Goal: Ask a question

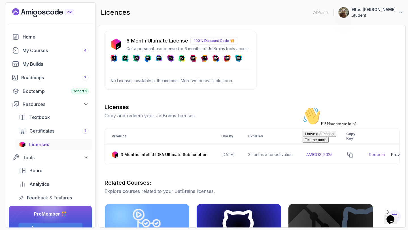
scroll to position [0, 24]
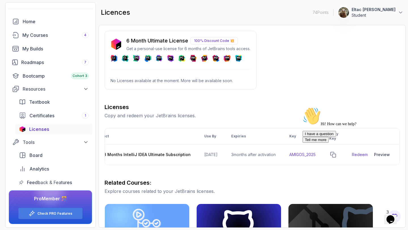
click at [386, 215] on div "Opens Chat This icon Opens the chat window." at bounding box center [390, 219] width 9 height 9
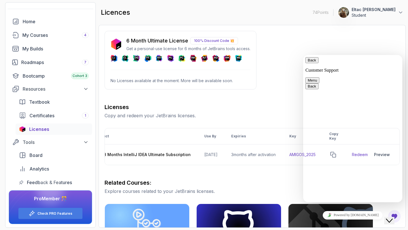
click at [393, 218] on div "Close Chat This icon closes the chat window." at bounding box center [389, 221] width 7 height 7
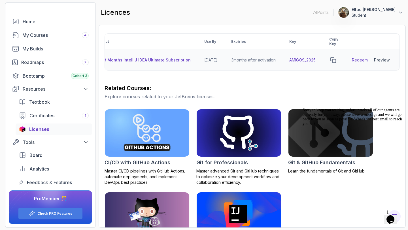
scroll to position [141, 0]
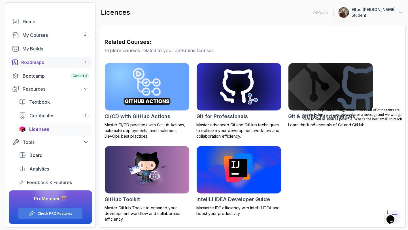
click at [48, 66] on div "Roadmaps 7" at bounding box center [54, 62] width 67 height 7
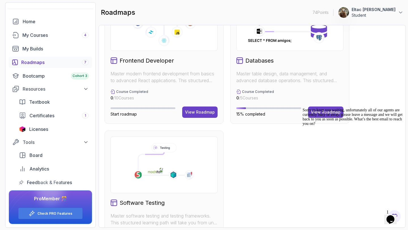
scroll to position [324, 0]
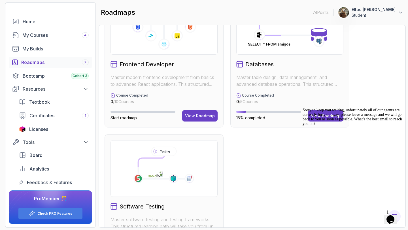
click at [263, 48] on icon at bounding box center [290, 26] width 88 height 47
click at [320, 113] on div "Sorry to keep you waiting, unfortunately all of our agents are currently busy o…" at bounding box center [354, 117] width 102 height 18
click at [392, 215] on button "Opens Chat This icon Opens the chat window." at bounding box center [391, 220] width 12 height 10
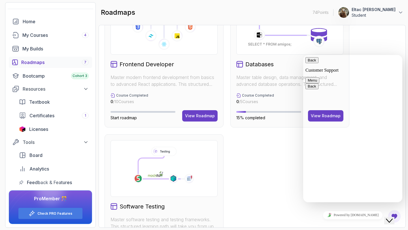
scroll to position [0, 0]
click at [314, 63] on button "Back" at bounding box center [312, 60] width 13 height 6
click at [393, 218] on icon "Close Chat This icon closes the chat window." at bounding box center [389, 221] width 7 height 7
